Goal: Navigation & Orientation: Find specific page/section

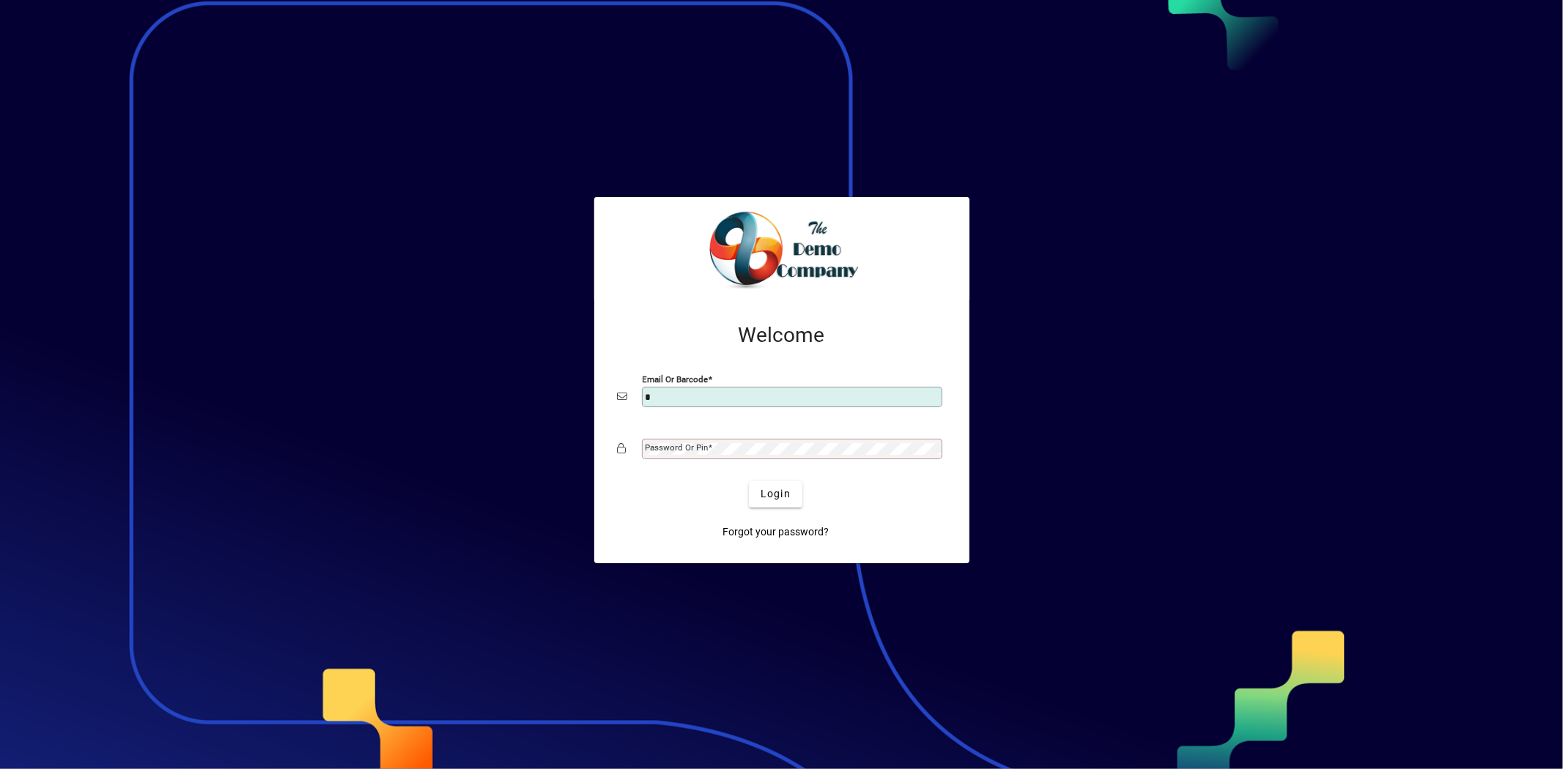
type input "**********"
click at [774, 487] on span "submit" at bounding box center [775, 494] width 53 height 35
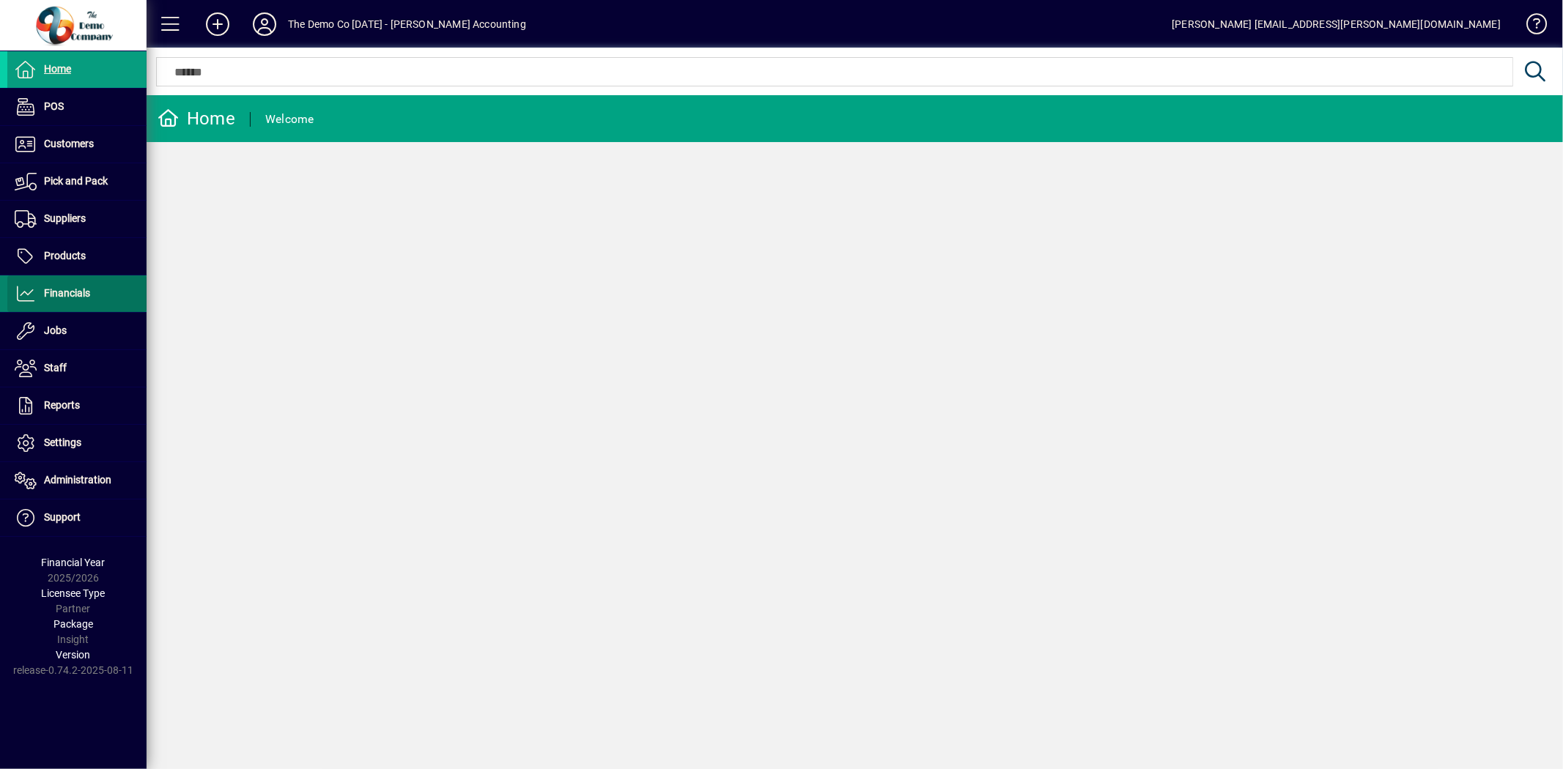
click at [40, 292] on span "Financials" at bounding box center [48, 294] width 83 height 18
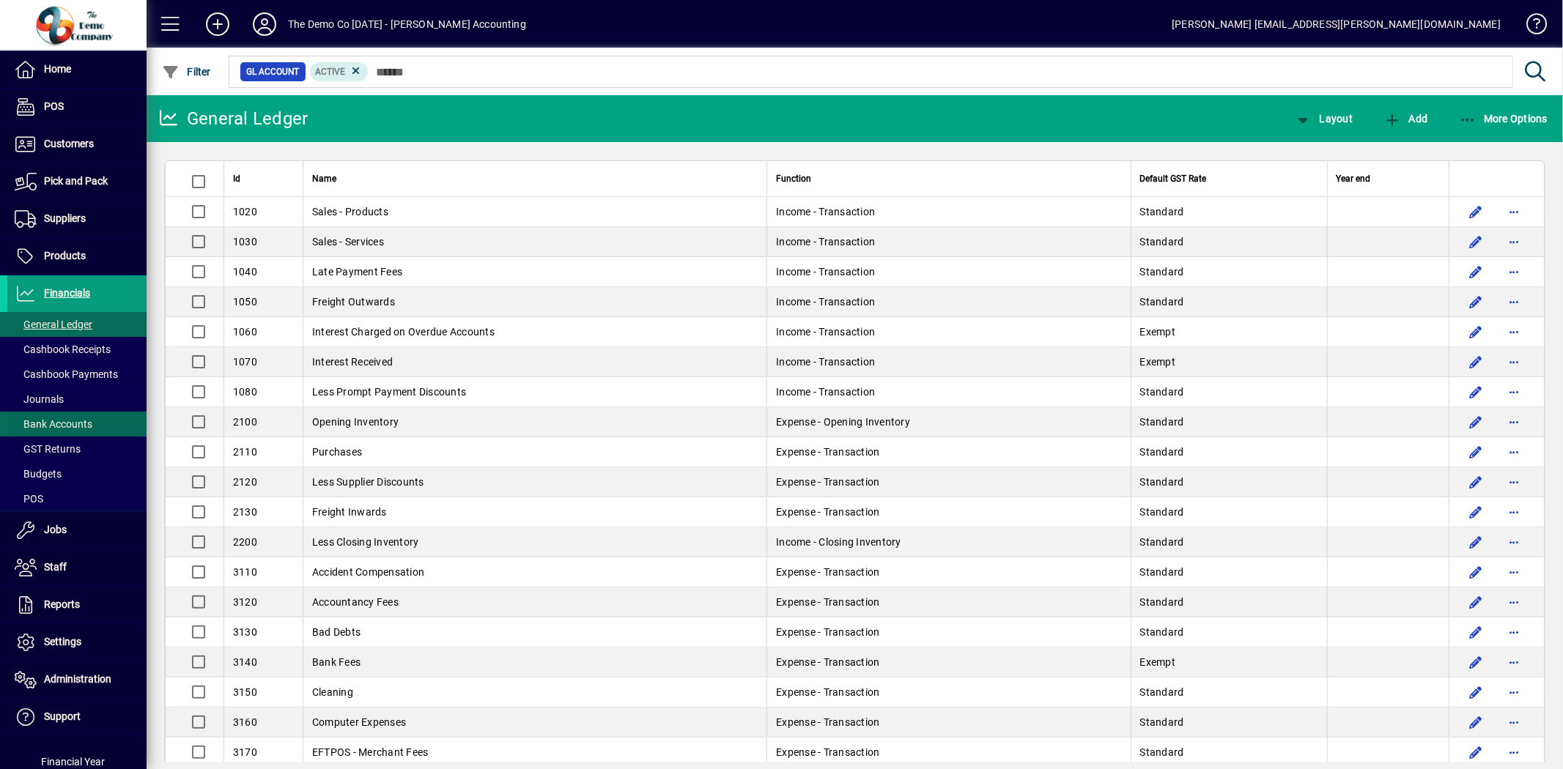
click at [52, 419] on span "Bank Accounts" at bounding box center [54, 424] width 78 height 12
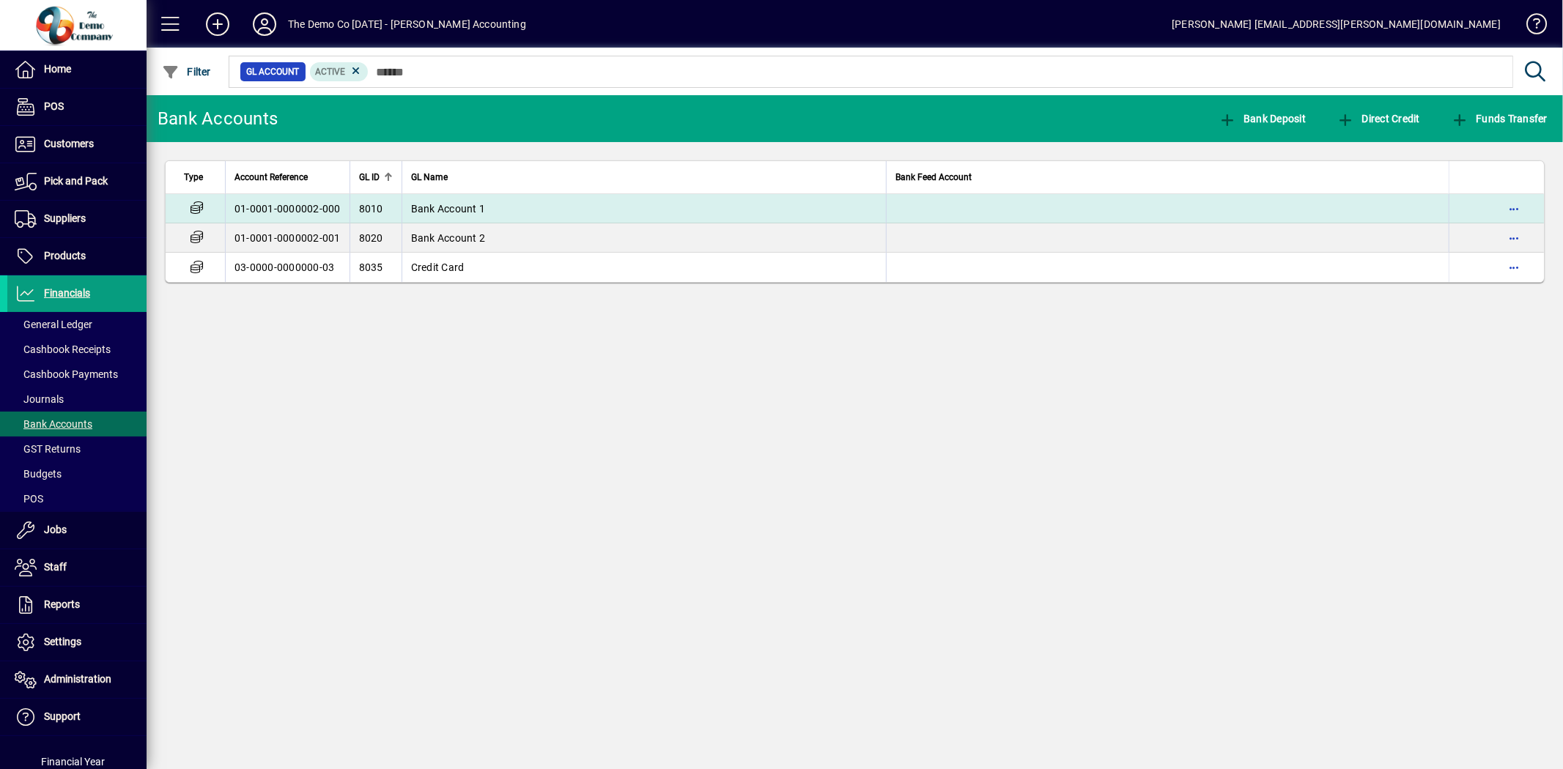
click at [447, 210] on span "Bank Account 1" at bounding box center [448, 209] width 75 height 12
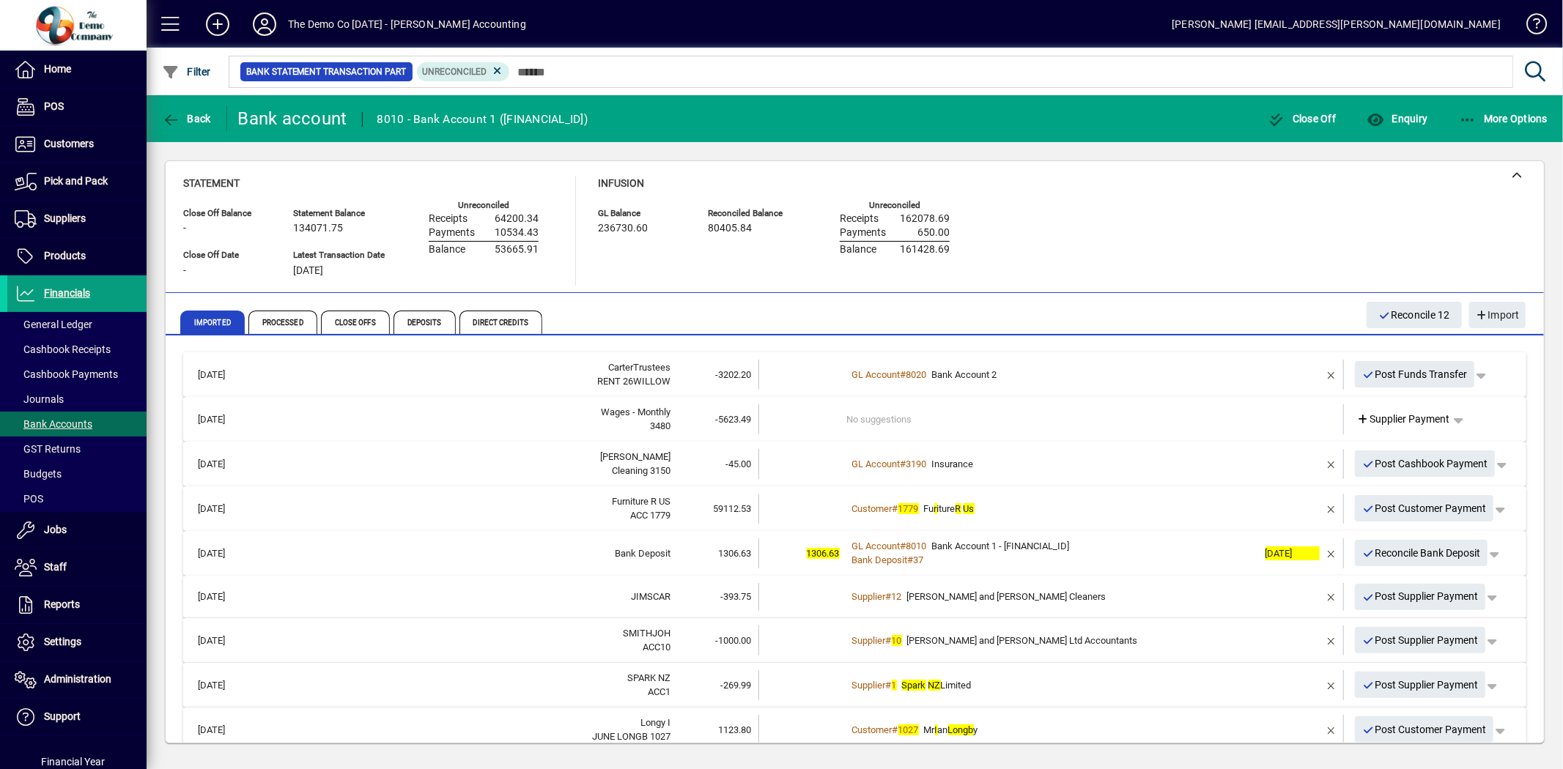
click at [271, 26] on icon at bounding box center [264, 23] width 29 height 23
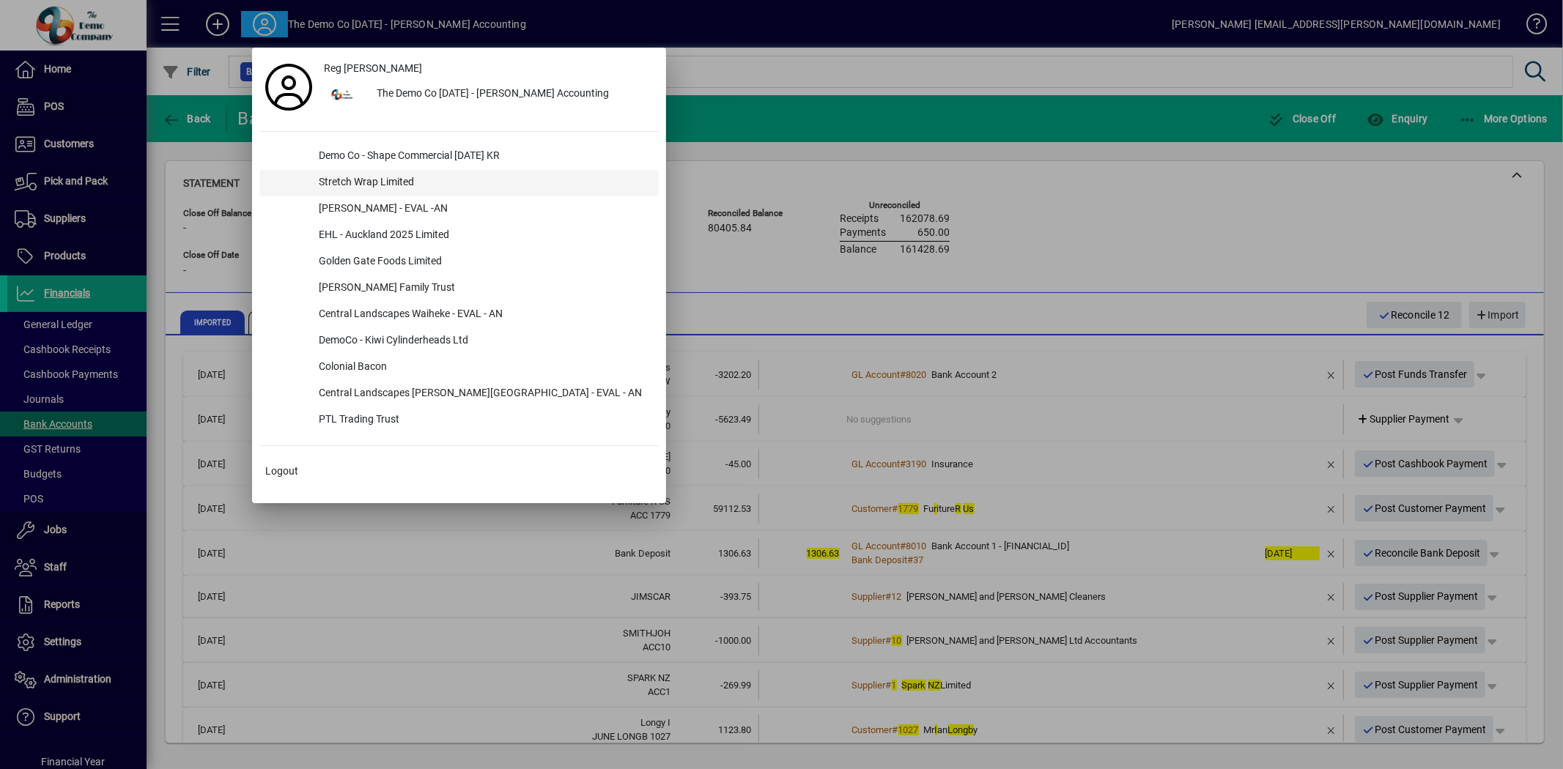
click at [356, 177] on div "Stretch Wrap Limited" at bounding box center [483, 183] width 352 height 26
